Goal: Find specific page/section: Find specific page/section

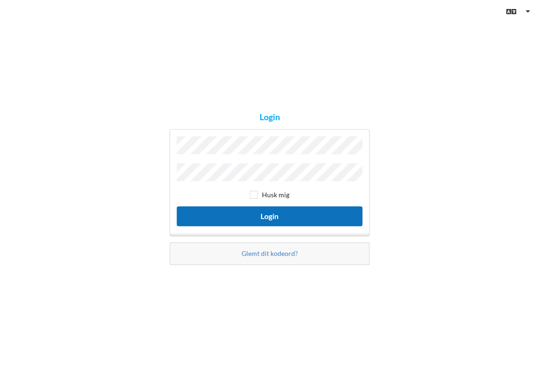
click at [279, 216] on button "Login" at bounding box center [270, 215] width 186 height 19
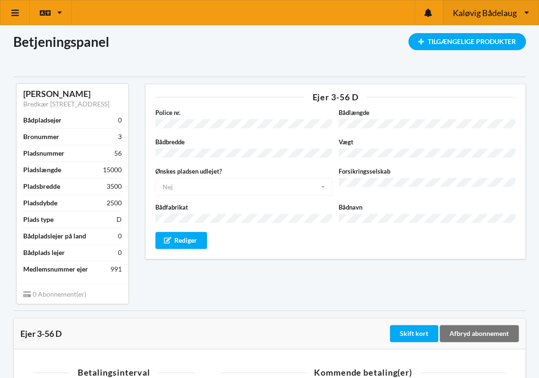
click at [523, 12] on div "Kaløvig [PERSON_NAME] Bådelaug [GEOGRAPHIC_DATA]" at bounding box center [491, 12] width 96 height 24
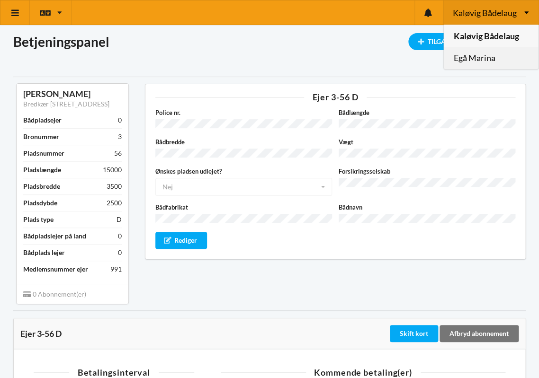
click at [488, 58] on link "Egå Marina" at bounding box center [490, 58] width 94 height 22
